Goal: Transaction & Acquisition: Purchase product/service

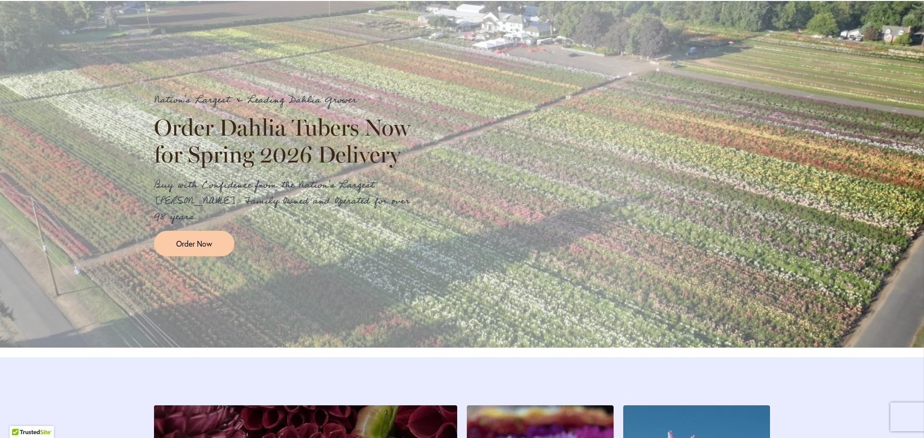
scroll to position [1011, 0]
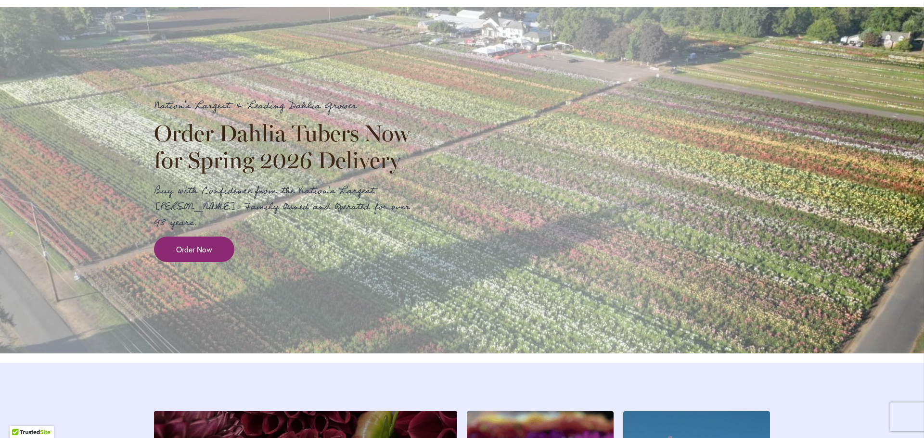
click at [186, 255] on span "Order Now" at bounding box center [194, 249] width 36 height 11
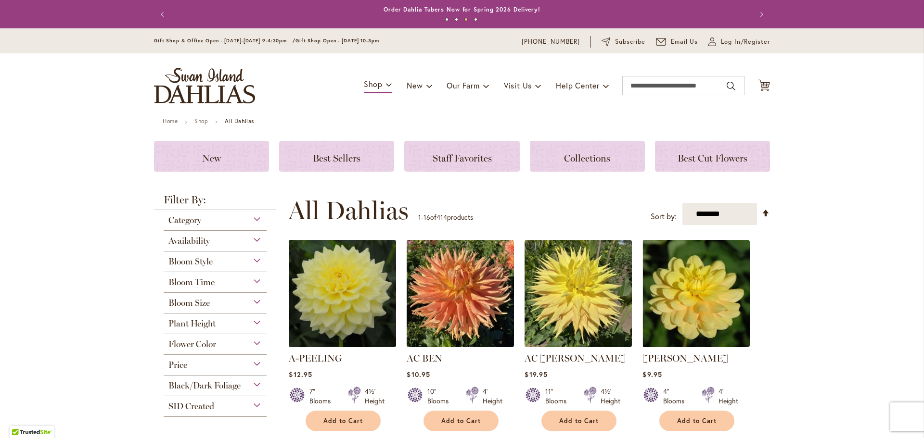
click at [185, 323] on span "Plant Height" at bounding box center [191, 324] width 47 height 11
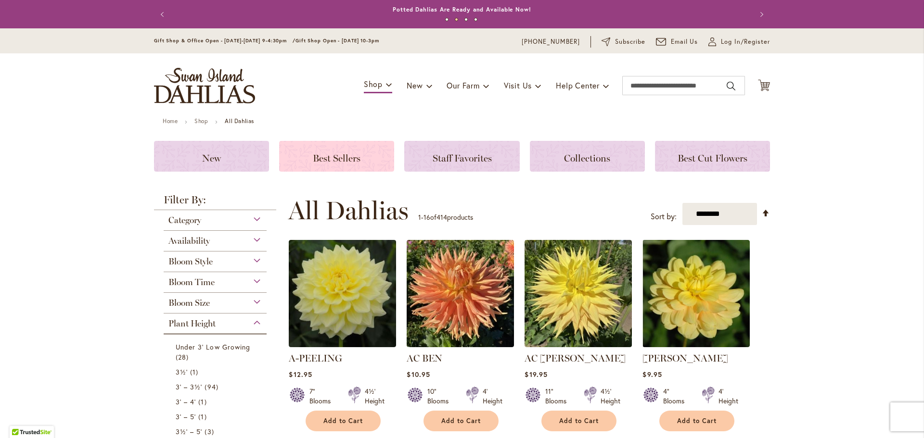
click at [333, 154] on span "Best Sellers" at bounding box center [337, 159] width 48 height 12
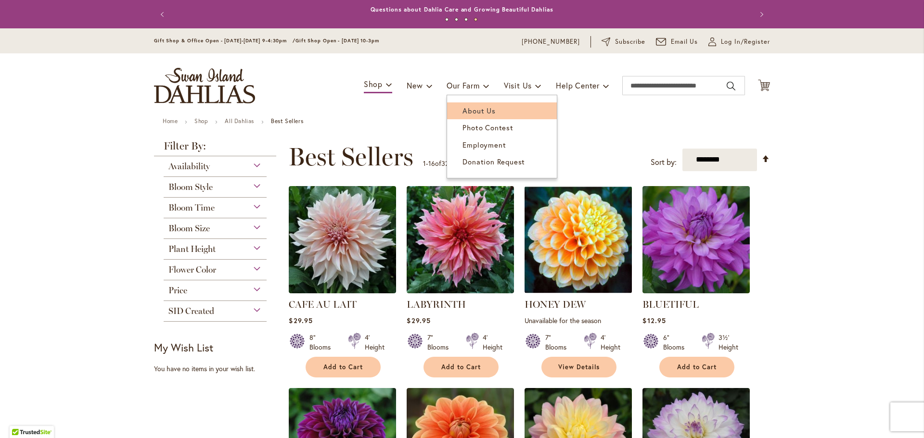
click at [472, 110] on span "About Us" at bounding box center [479, 111] width 33 height 10
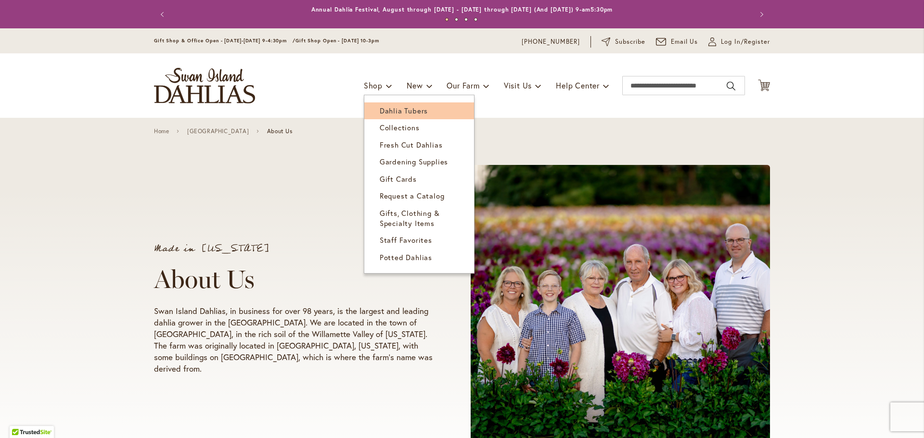
click at [380, 110] on span "Dahlia Tubers" at bounding box center [404, 111] width 48 height 10
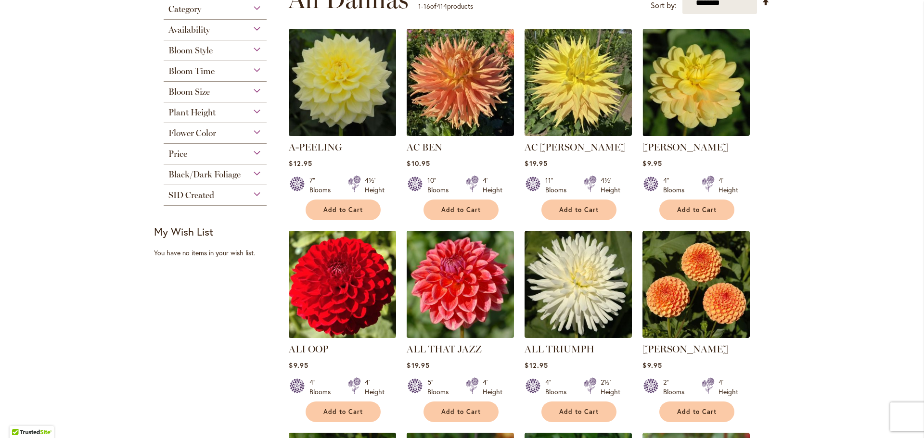
scroll to position [96, 0]
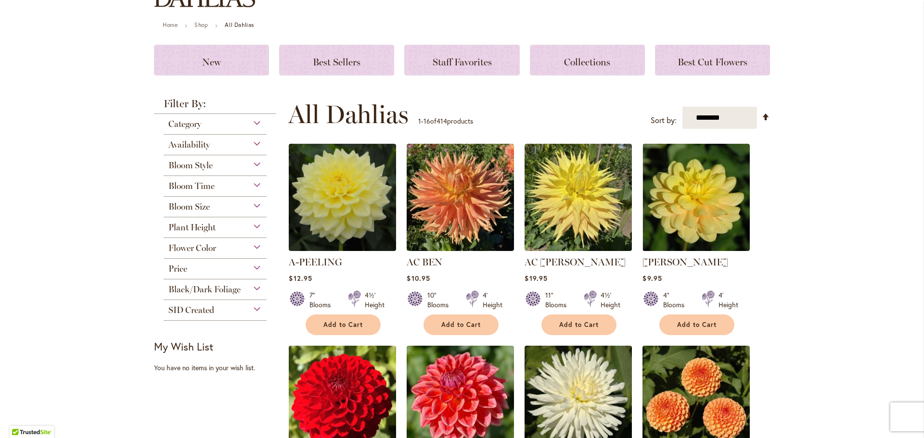
click at [191, 202] on span "Bloom Size" at bounding box center [188, 207] width 41 height 11
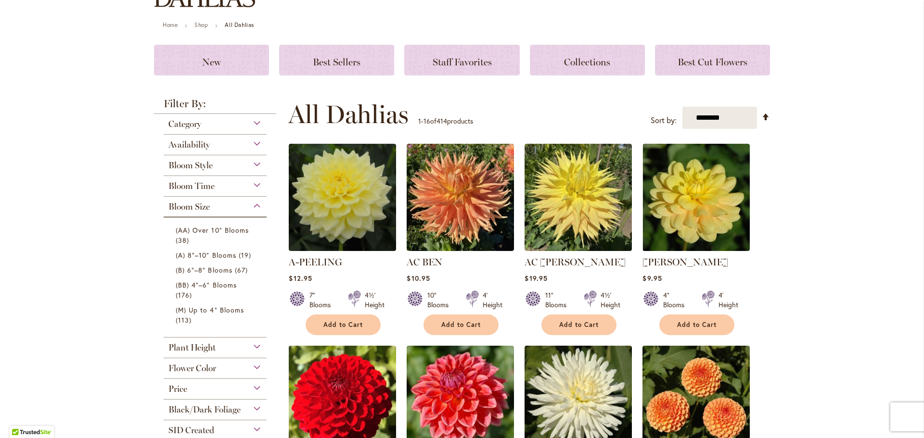
click at [469, 62] on span "Staff Favorites" at bounding box center [462, 62] width 59 height 12
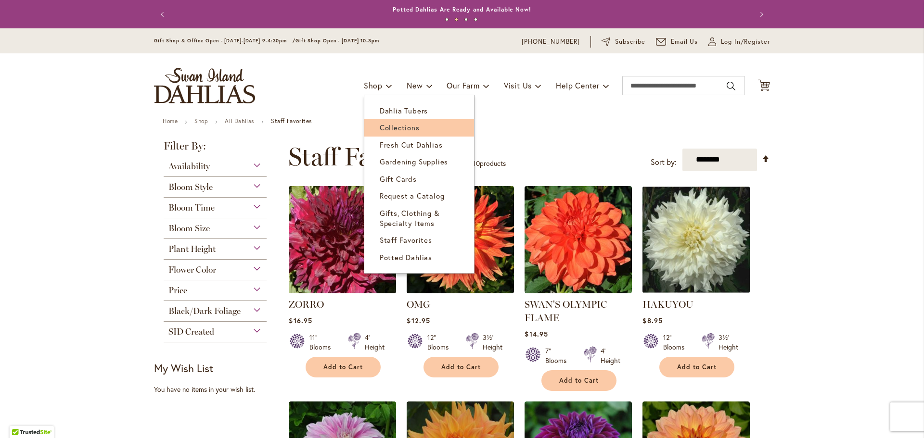
click at [394, 129] on span "Collections" at bounding box center [400, 128] width 40 height 10
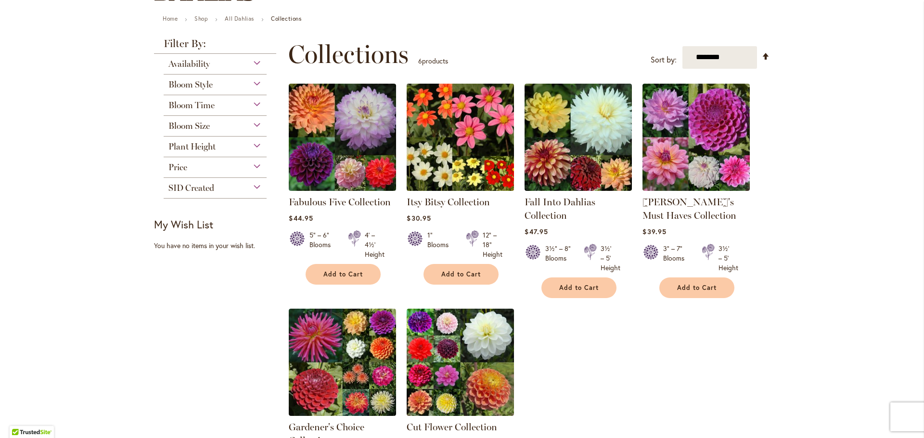
scroll to position [144, 0]
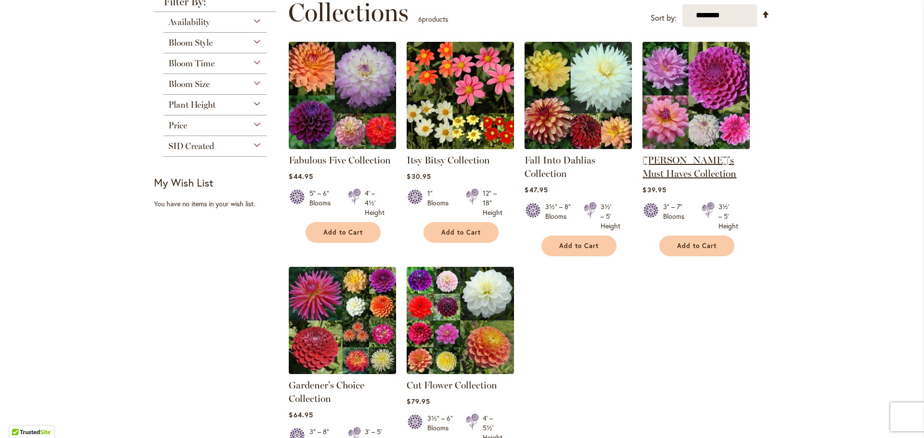
click at [678, 161] on link "Heather's Must Haves Collection" at bounding box center [690, 166] width 94 height 25
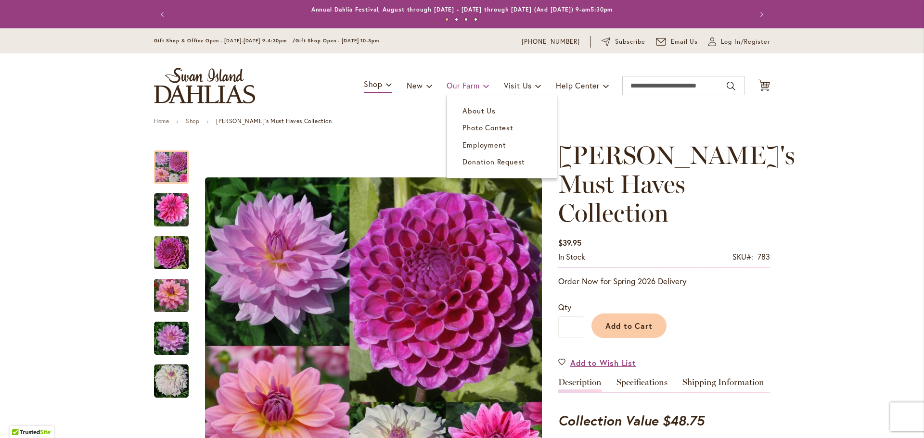
click at [462, 83] on span "Our Farm" at bounding box center [463, 85] width 33 height 10
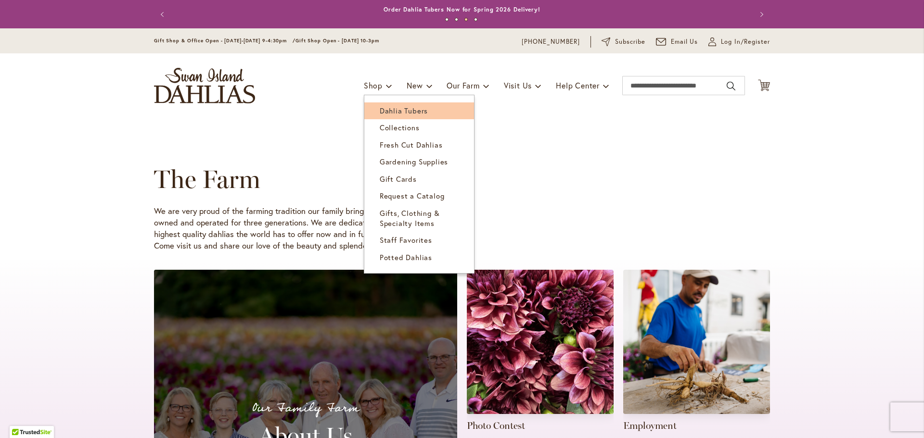
click at [394, 110] on span "Dahlia Tubers" at bounding box center [404, 111] width 48 height 10
